Goal: Check status: Check status

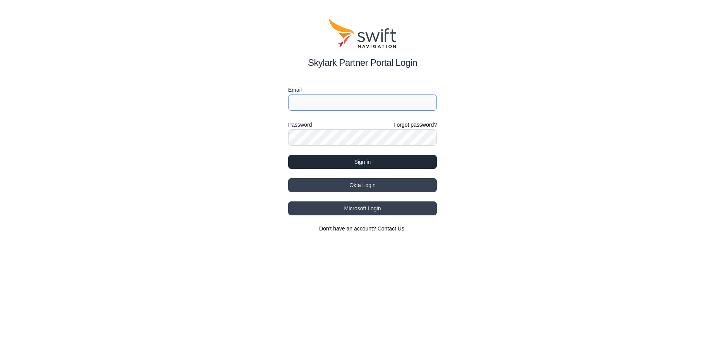
type input "Tomoo.Onoshima@husqvarnagroup.com"
click at [374, 167] on button "Sign in" at bounding box center [362, 162] width 149 height 14
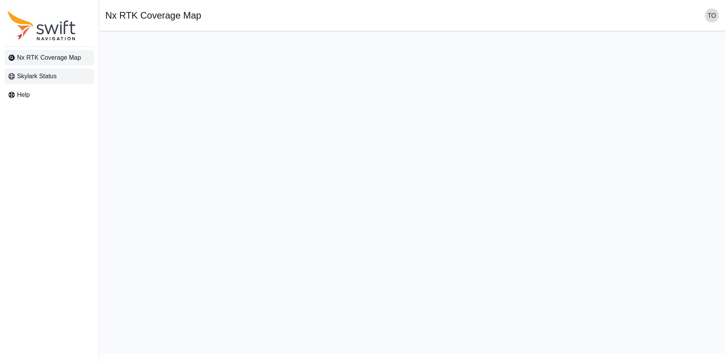
click at [71, 76] on link "Skylark Status" at bounding box center [49, 76] width 89 height 15
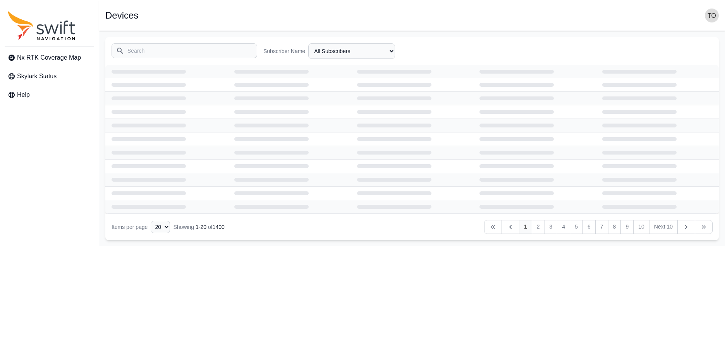
click at [52, 79] on span "Skylark Status" at bounding box center [37, 76] width 40 height 9
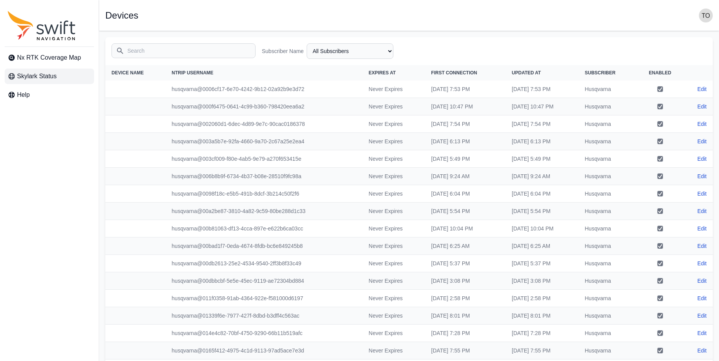
click at [72, 74] on link "Skylark Status" at bounding box center [49, 76] width 89 height 15
